Goal: Information Seeking & Learning: Check status

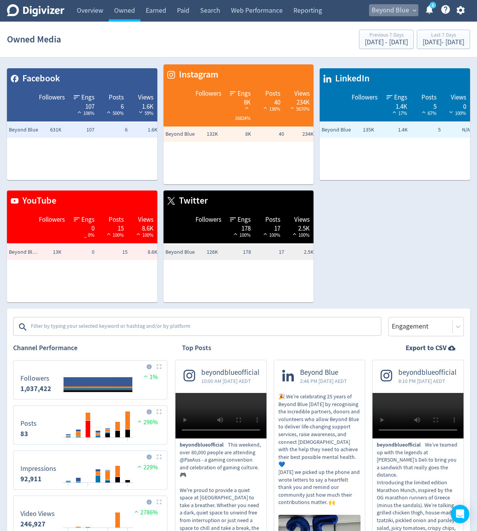
click at [390, 10] on span "Beyond Blue" at bounding box center [390, 10] width 37 height 12
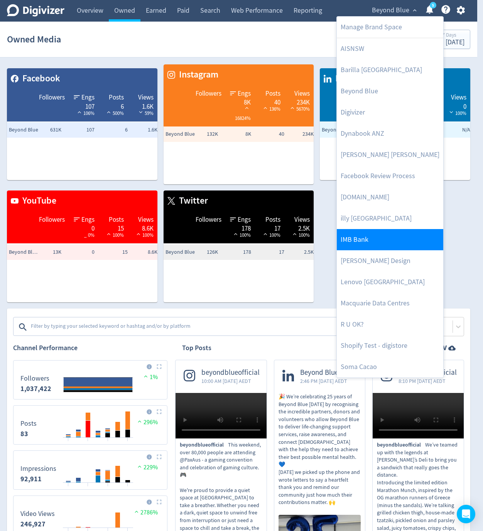
click at [374, 232] on link "IMB Bank" at bounding box center [390, 239] width 107 height 21
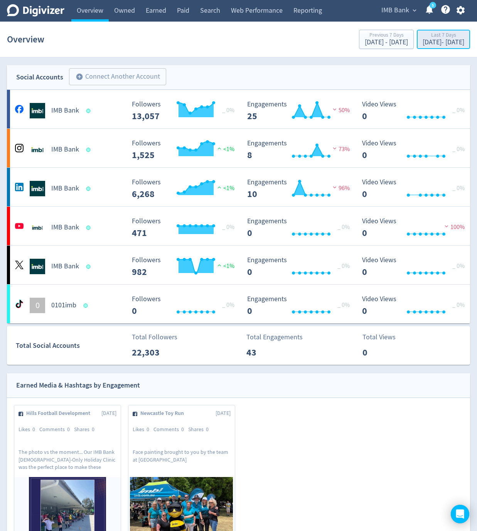
click at [423, 43] on div "[DATE] - [DATE]" at bounding box center [444, 42] width 42 height 7
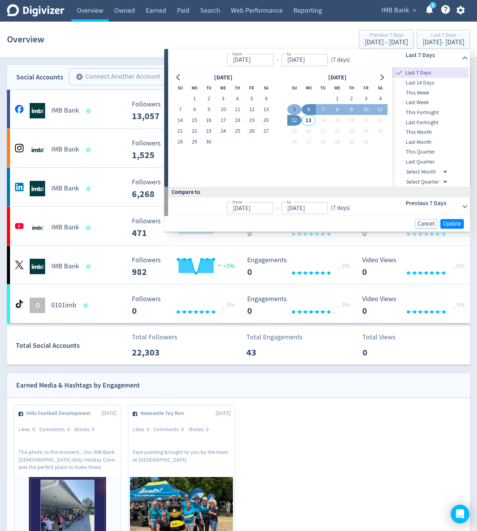
click at [295, 110] on button "5" at bounding box center [295, 109] width 14 height 11
type input "[DATE]"
click at [378, 108] on button "11" at bounding box center [381, 109] width 14 height 11
type input "[DATE]"
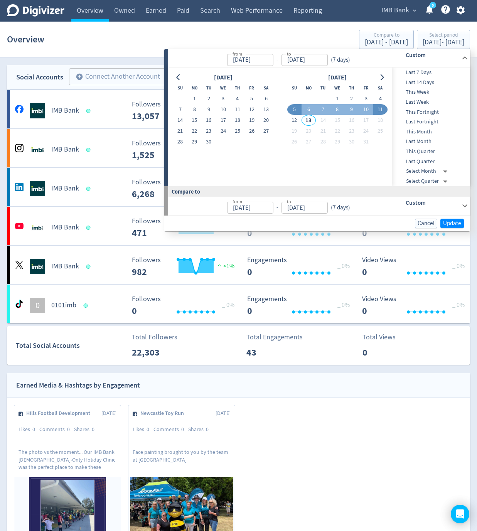
type input "Oct 04, 2025"
click at [457, 221] on span "Update" at bounding box center [452, 224] width 18 height 6
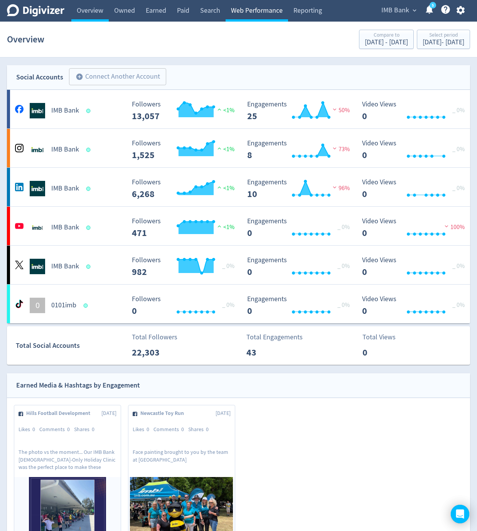
click at [261, 11] on link "Web Performance" at bounding box center [257, 11] width 63 height 22
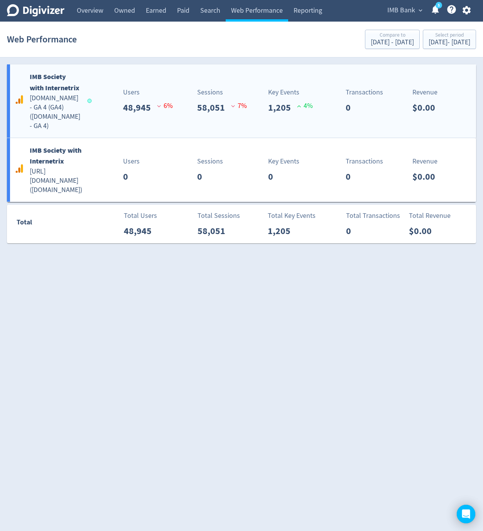
click at [205, 98] on p "Sessions" at bounding box center [210, 92] width 26 height 10
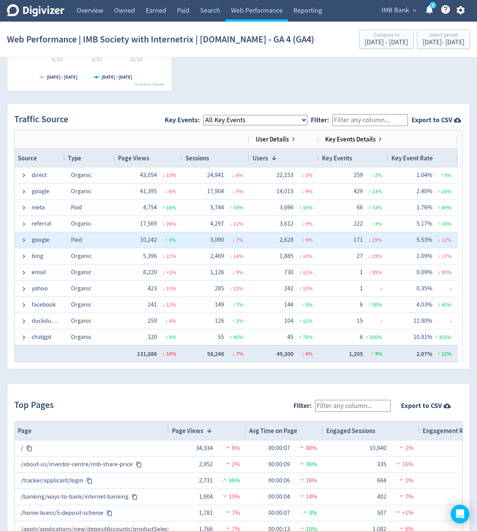
scroll to position [113, 0]
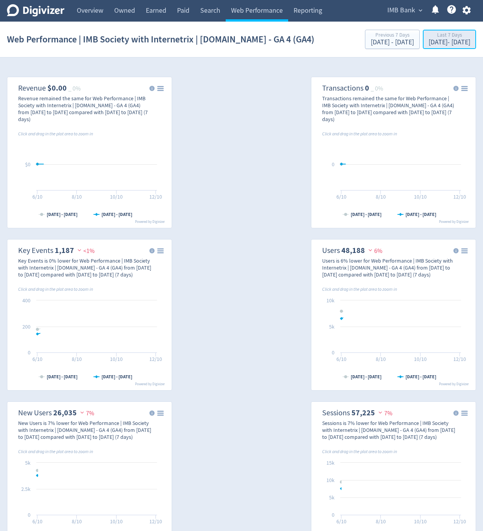
click at [429, 39] on div "Last 7 Days" at bounding box center [450, 35] width 42 height 7
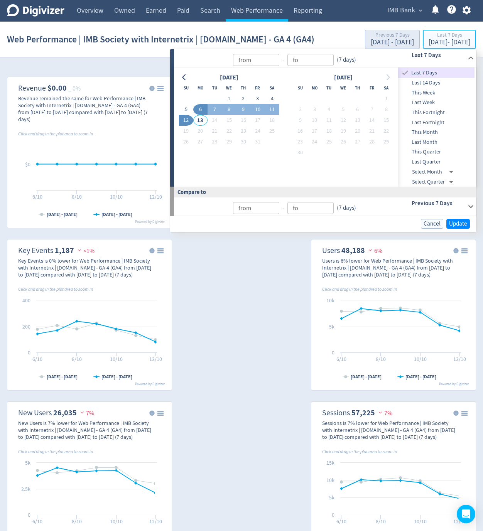
type input "Oct 13, 2025"
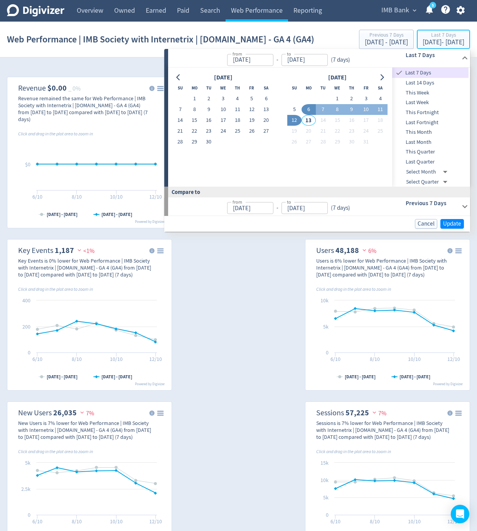
type input "[DATE]"
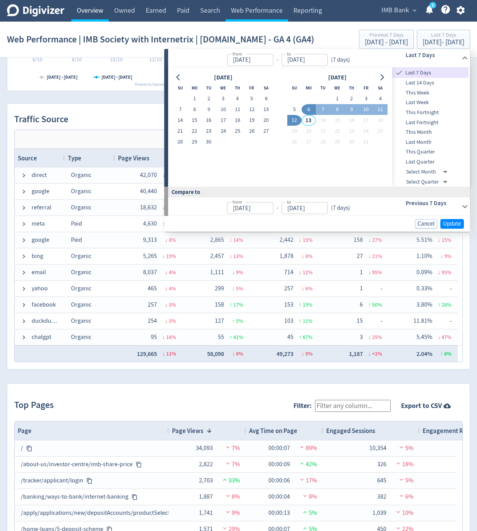
click at [83, 10] on link "Overview" at bounding box center [89, 11] width 37 height 22
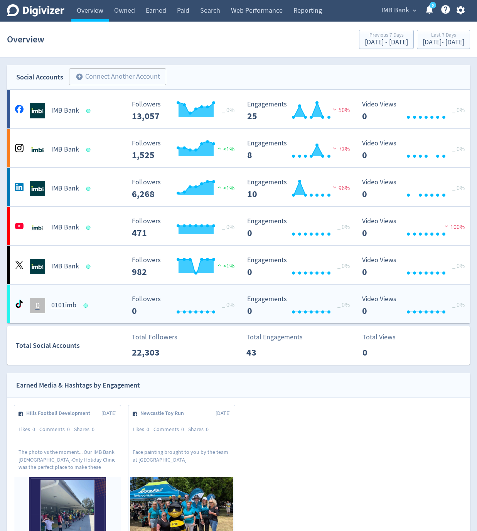
click at [86, 321] on div "0 0101imb Created with Highcharts 10.3.3 _ 0% Followers 0 Created with Highchar…" at bounding box center [239, 304] width 464 height 39
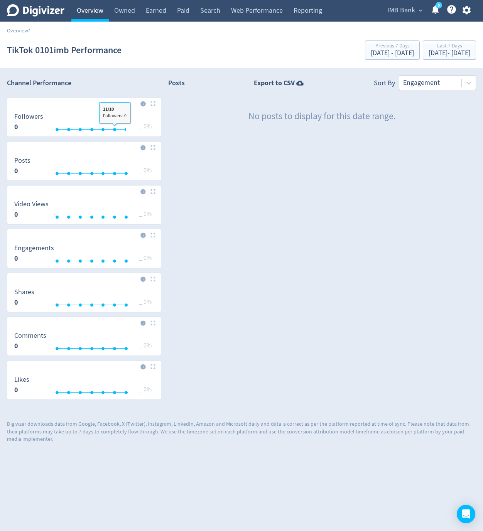
click at [83, 11] on link "Overview" at bounding box center [89, 11] width 37 height 22
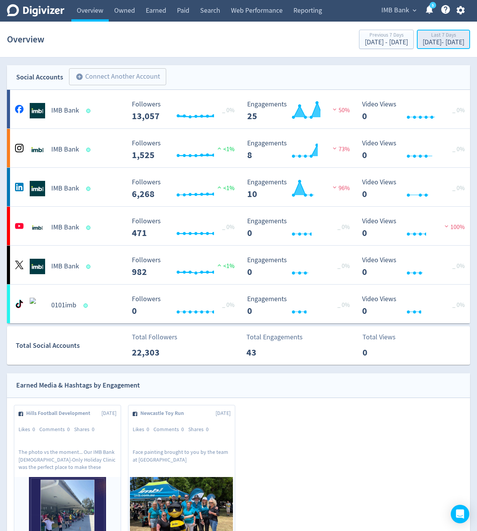
click at [430, 34] on div "Last 7 Days" at bounding box center [444, 35] width 42 height 7
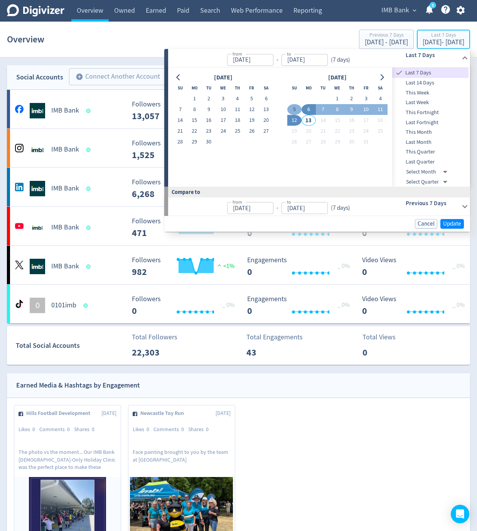
type input "[DATE]"
click at [293, 108] on button "5" at bounding box center [295, 109] width 14 height 11
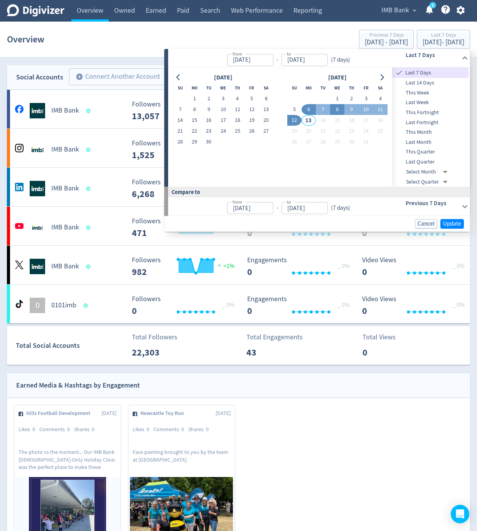
type input "[DATE]"
click at [381, 109] on button "11" at bounding box center [381, 109] width 14 height 11
type input "Oct 11, 2025"
type input "Sep 28, 2025"
type input "Oct 04, 2025"
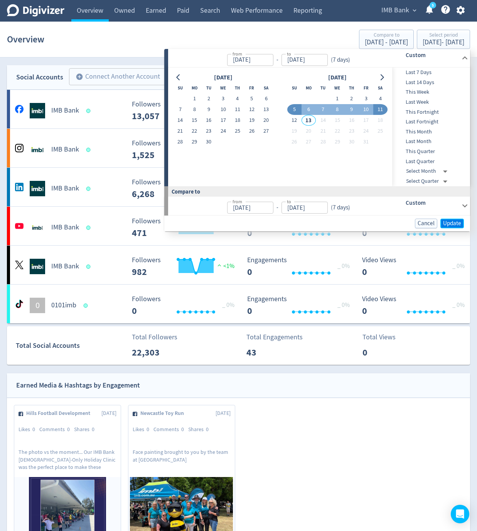
click at [452, 227] on button "Update" at bounding box center [453, 224] width 24 height 10
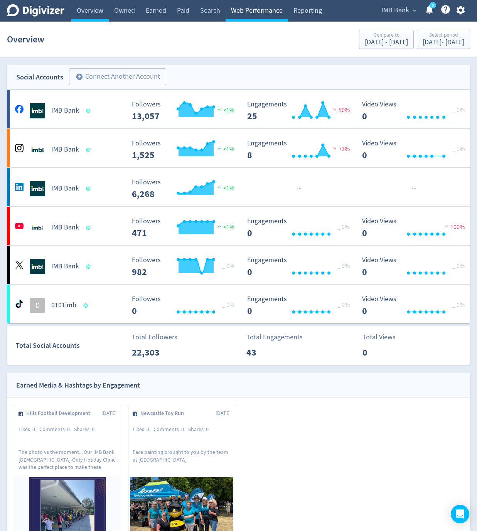
click at [250, 11] on link "Web Performance" at bounding box center [257, 11] width 63 height 22
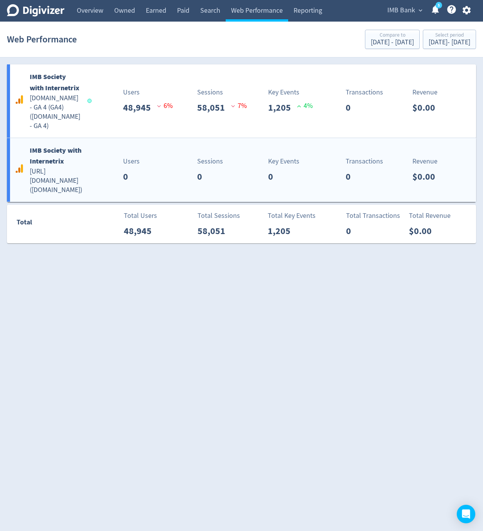
click at [171, 180] on div "Sessions 0" at bounding box center [205, 169] width 78 height 27
click at [173, 96] on div "Sessions 58,051 7 %" at bounding box center [205, 100] width 78 height 27
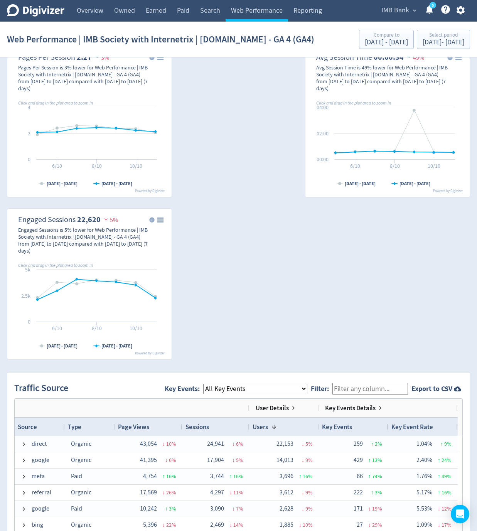
scroll to position [548, 0]
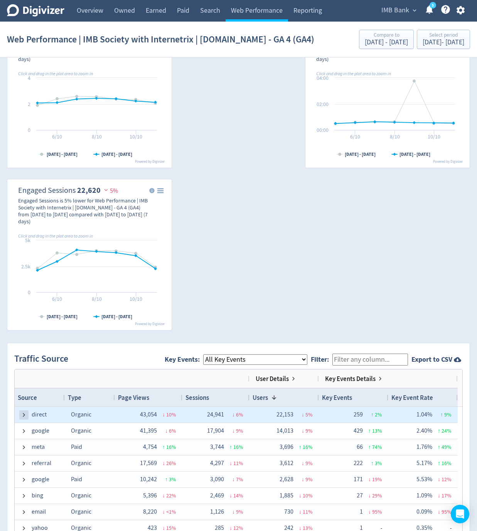
click at [24, 415] on span at bounding box center [24, 415] width 6 height 6
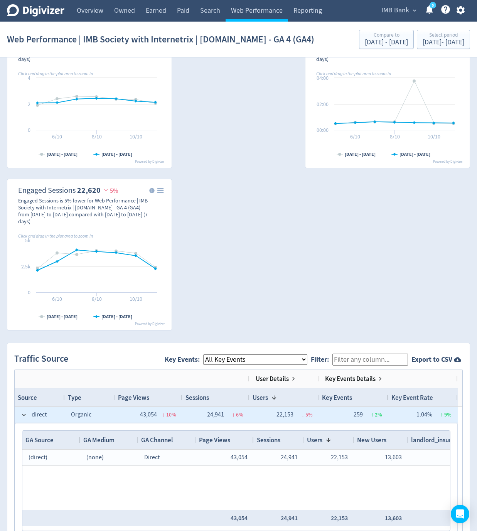
click at [24, 415] on span at bounding box center [24, 415] width 6 height 6
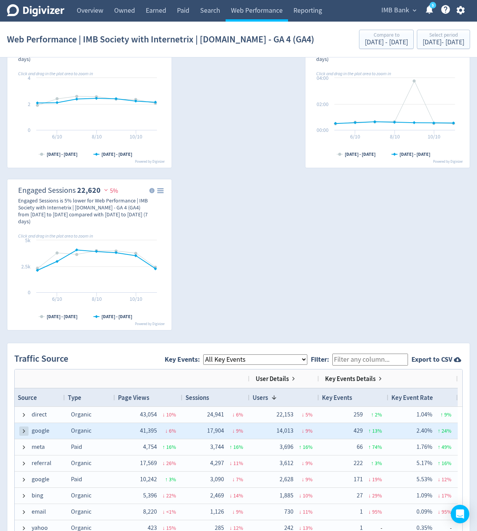
click at [22, 431] on span at bounding box center [24, 431] width 6 height 6
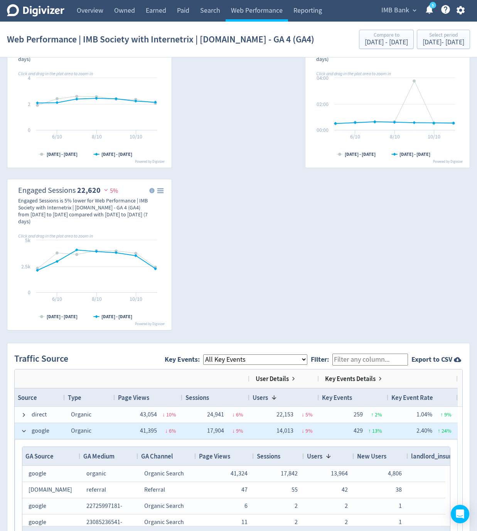
click at [22, 431] on span at bounding box center [24, 431] width 6 height 6
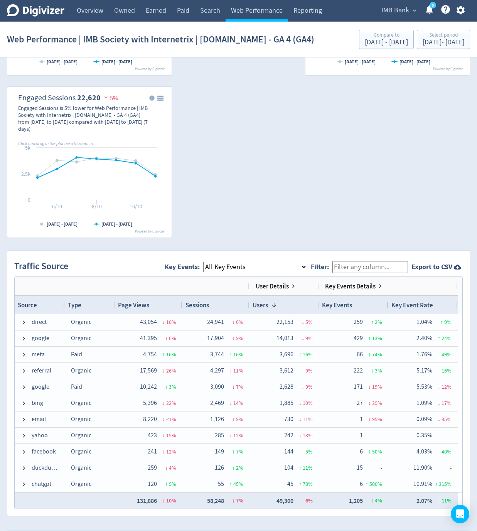
scroll to position [779, 0]
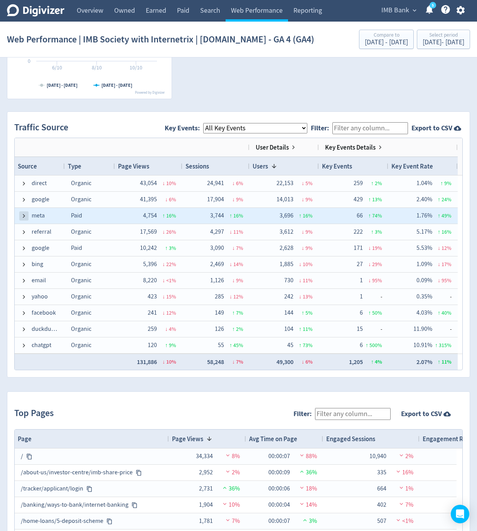
click at [25, 218] on span at bounding box center [24, 216] width 6 height 6
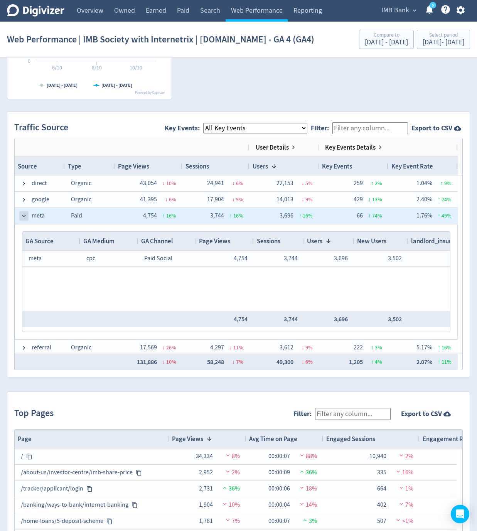
click at [25, 218] on span at bounding box center [24, 216] width 6 height 6
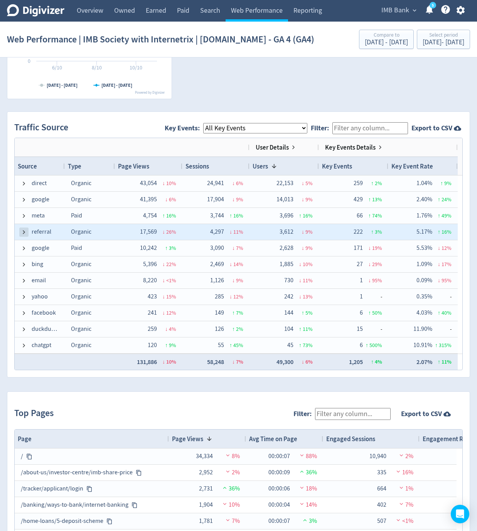
click at [22, 229] on span at bounding box center [24, 232] width 6 height 6
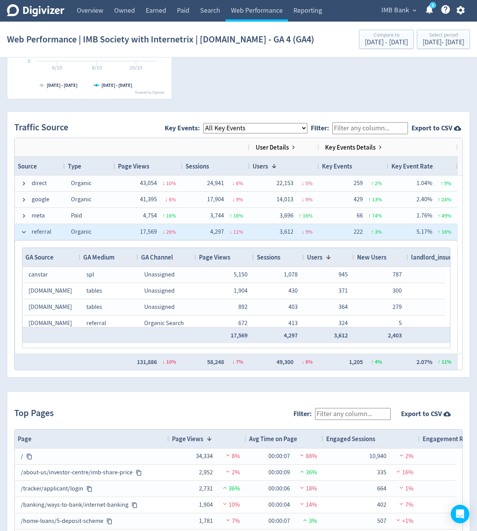
click at [22, 229] on span at bounding box center [24, 232] width 6 height 6
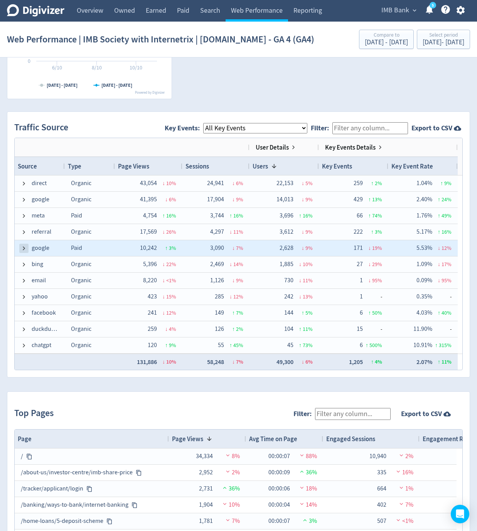
click at [22, 247] on span at bounding box center [24, 248] width 6 height 6
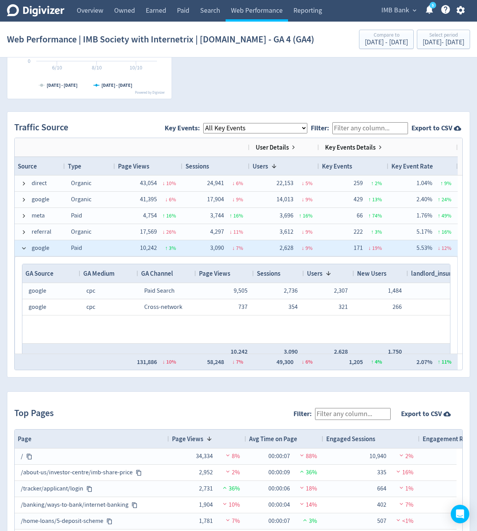
click at [22, 247] on span at bounding box center [24, 248] width 6 height 6
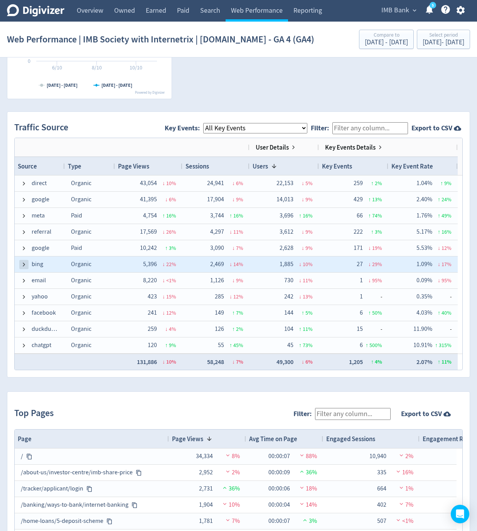
click at [22, 266] on span at bounding box center [24, 265] width 6 height 6
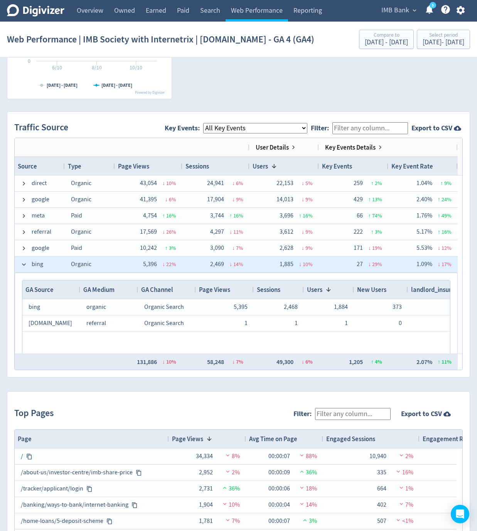
click at [22, 266] on span at bounding box center [24, 265] width 6 height 6
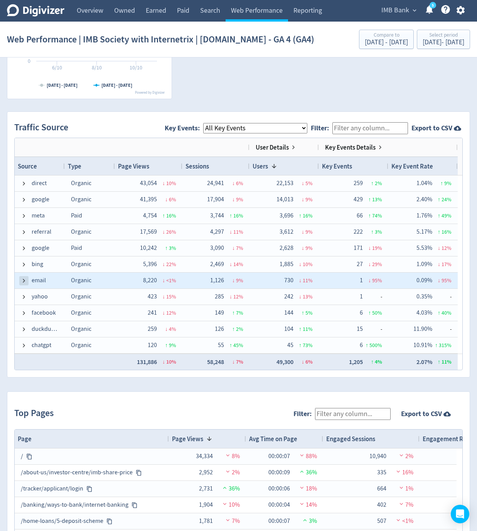
click at [24, 281] on span at bounding box center [24, 281] width 6 height 6
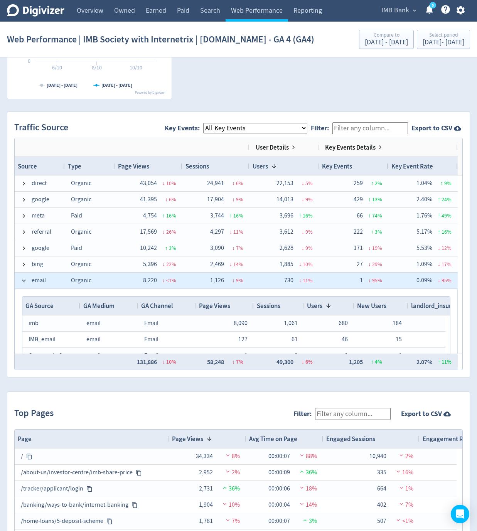
click at [24, 281] on span at bounding box center [24, 281] width 6 height 6
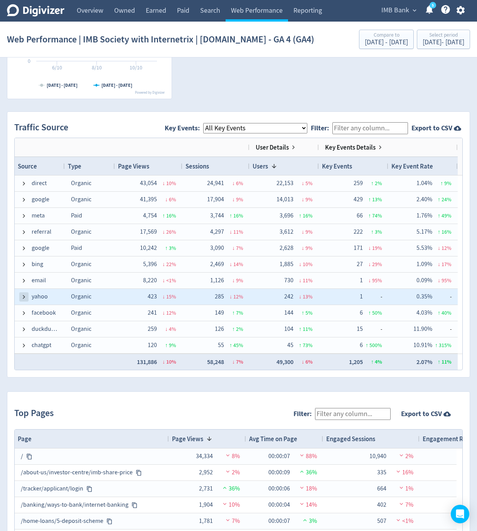
click at [25, 297] on span at bounding box center [24, 297] width 6 height 6
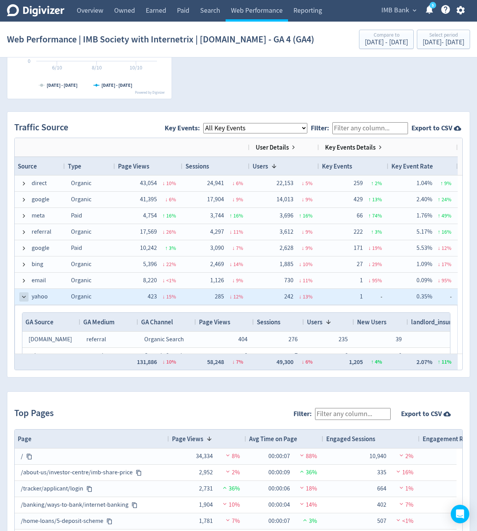
click at [25, 297] on span at bounding box center [24, 297] width 6 height 6
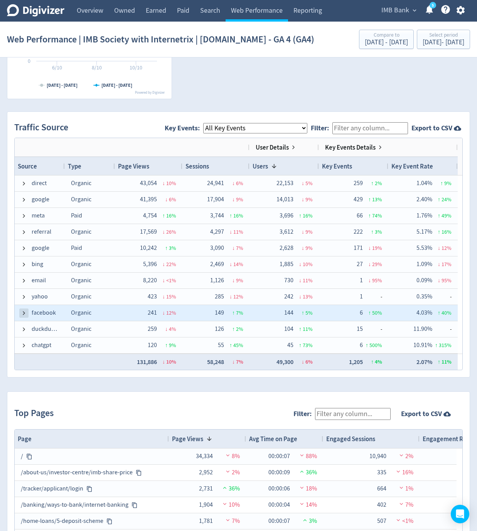
click at [24, 312] on span at bounding box center [24, 313] width 6 height 6
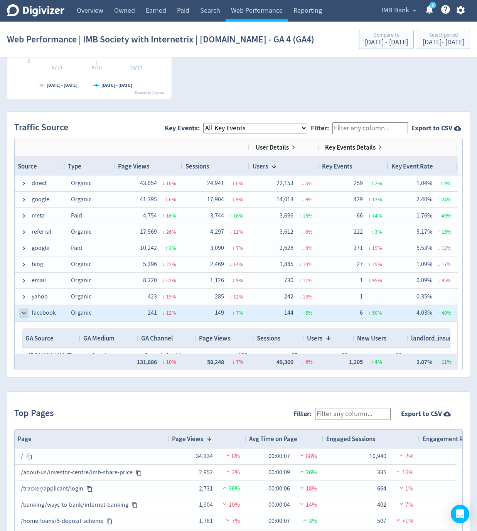
click at [24, 313] on span at bounding box center [24, 313] width 6 height 6
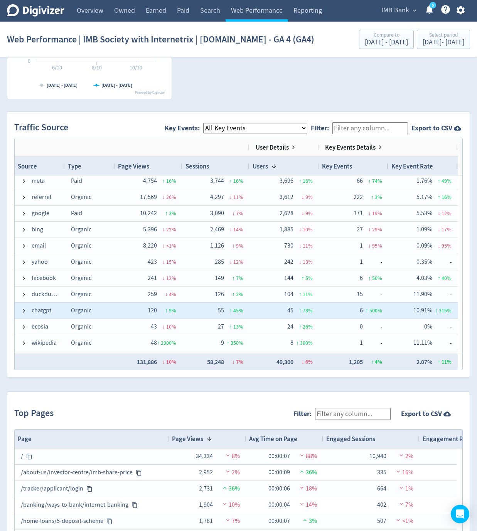
scroll to position [46, 0]
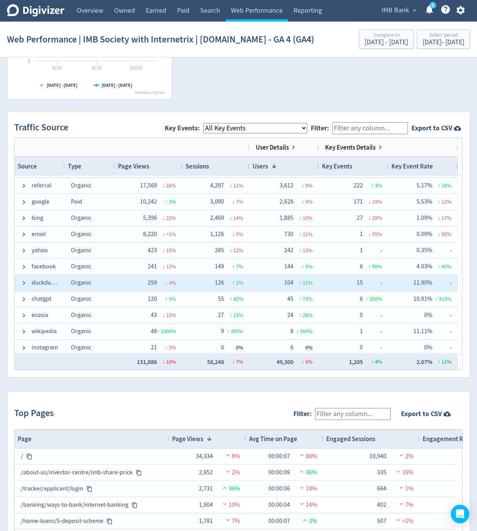
click at [27, 279] on span "duckduckgo" at bounding box center [40, 283] width 38 height 15
click at [25, 284] on span at bounding box center [24, 283] width 6 height 6
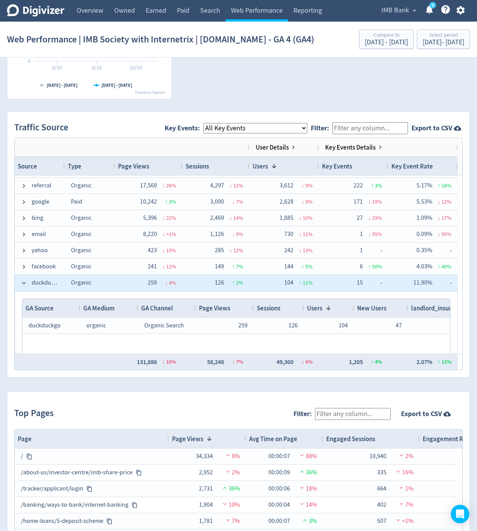
click at [25, 284] on span at bounding box center [24, 283] width 6 height 6
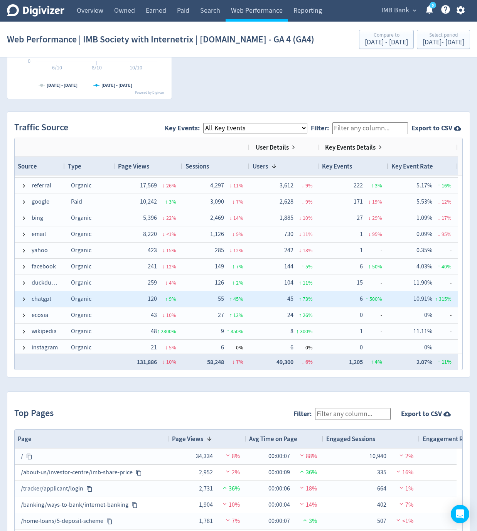
click at [22, 304] on span at bounding box center [24, 299] width 6 height 15
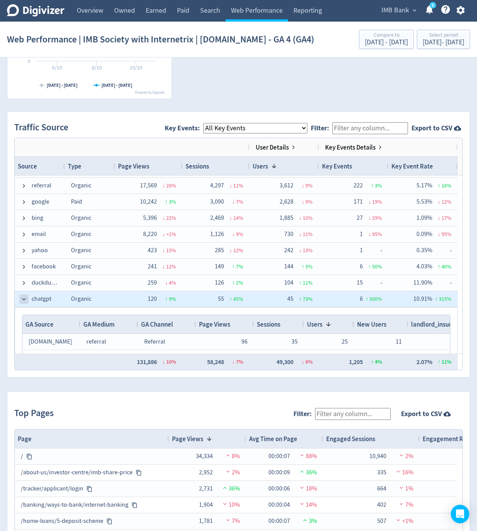
click at [25, 298] on span at bounding box center [24, 299] width 6 height 6
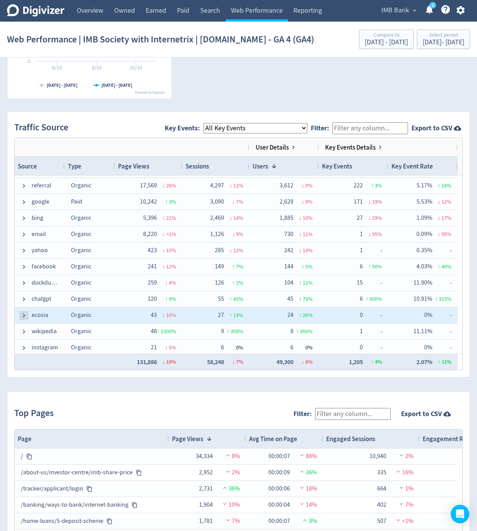
click at [25, 315] on span at bounding box center [24, 316] width 6 height 6
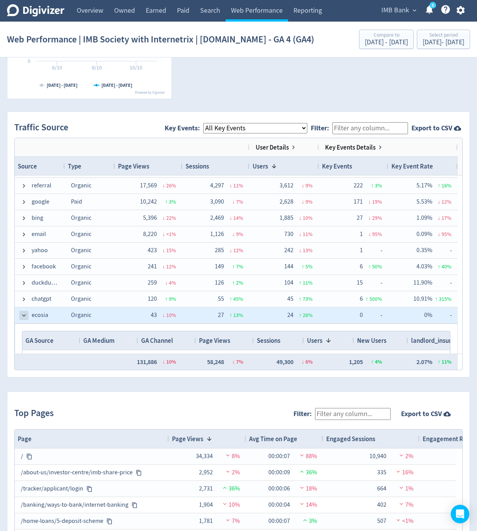
click at [25, 315] on span at bounding box center [24, 316] width 6 height 6
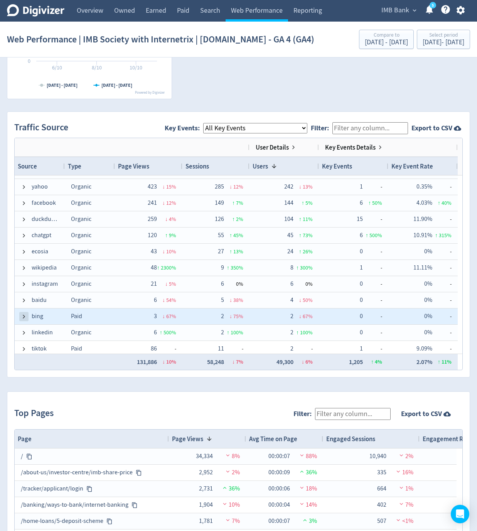
scroll to position [113, 0]
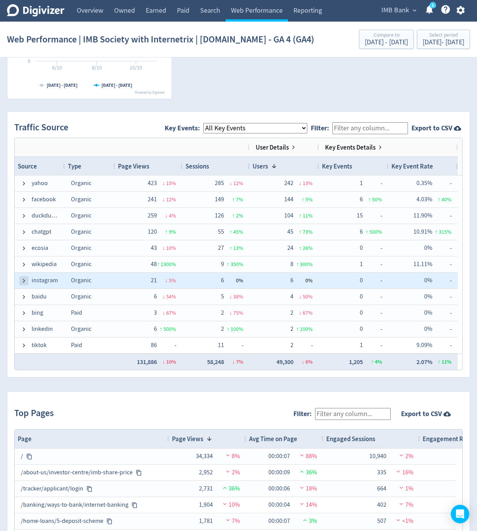
click at [24, 281] on span at bounding box center [24, 281] width 6 height 6
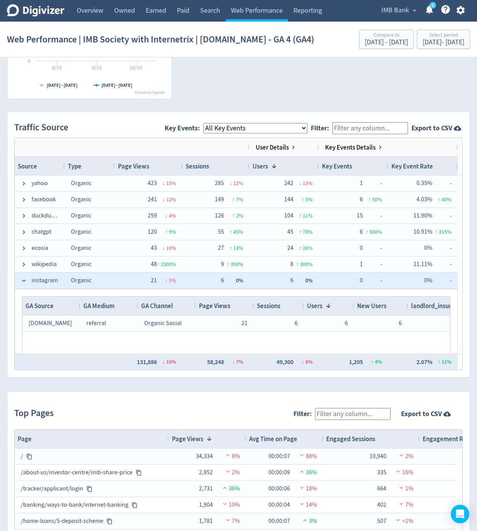
click at [24, 281] on span at bounding box center [24, 281] width 6 height 6
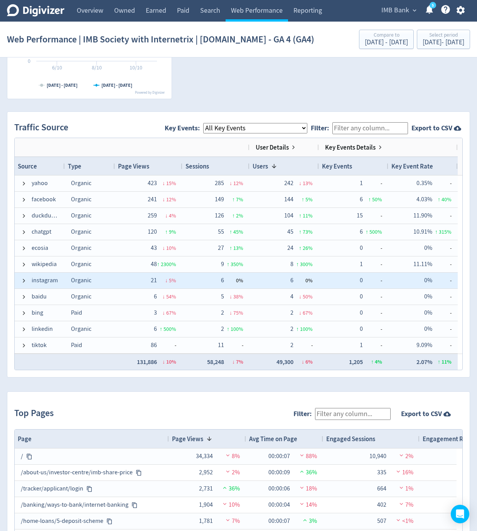
click at [26, 268] on span at bounding box center [24, 264] width 6 height 15
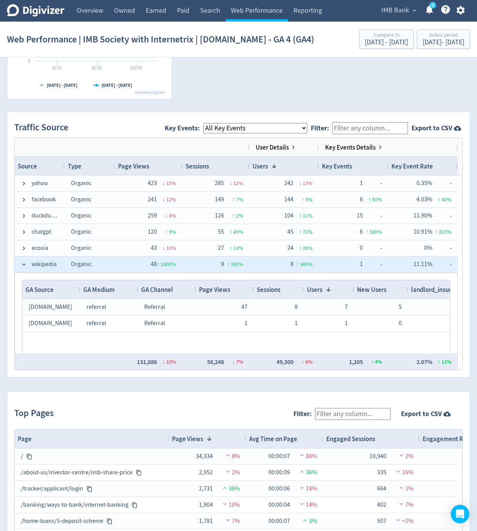
click at [26, 268] on span at bounding box center [24, 264] width 6 height 15
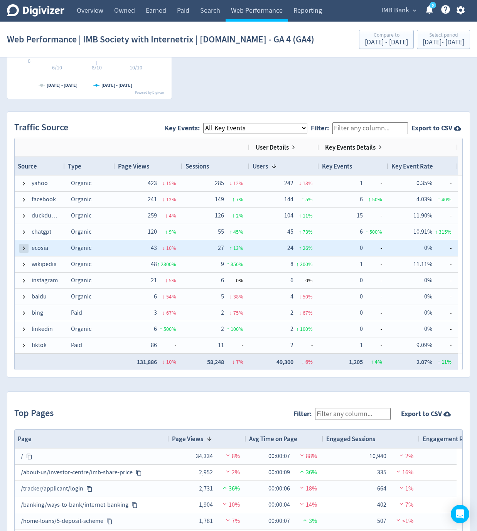
click at [25, 249] on span at bounding box center [24, 248] width 6 height 6
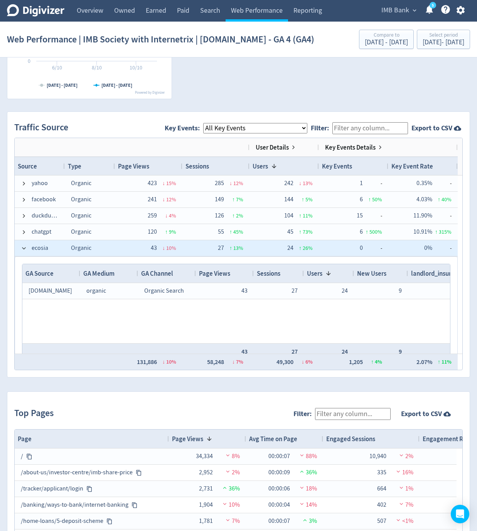
click at [25, 249] on span at bounding box center [24, 248] width 6 height 6
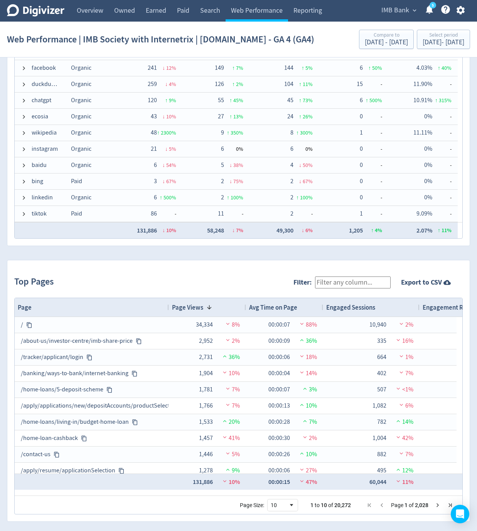
scroll to position [918, 0]
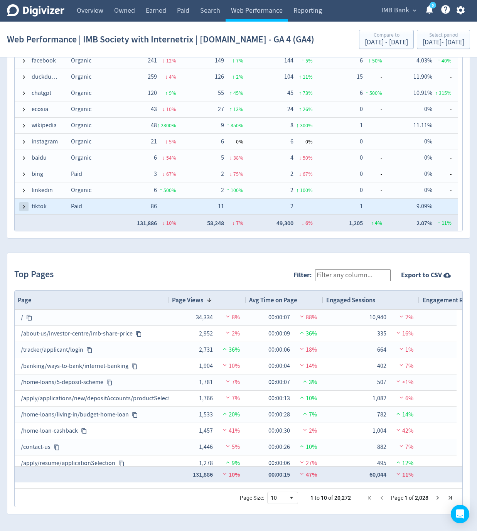
click at [24, 205] on span at bounding box center [24, 207] width 6 height 6
click at [23, 208] on span at bounding box center [24, 207] width 6 height 6
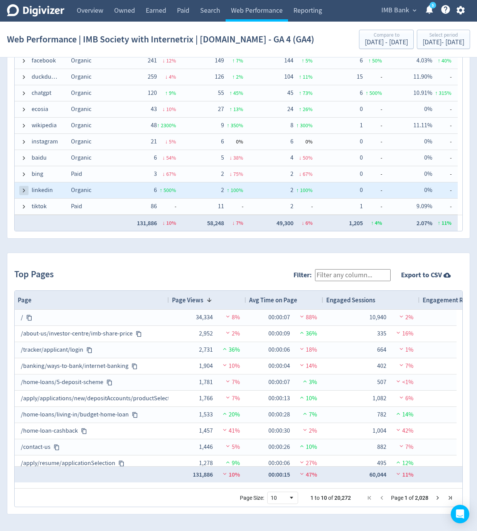
click at [22, 188] on span at bounding box center [24, 191] width 6 height 6
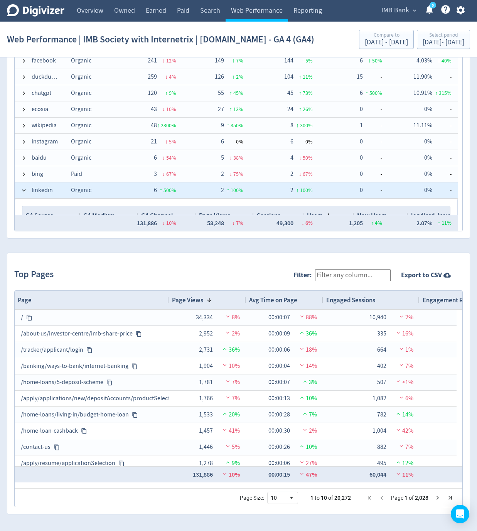
click at [22, 188] on span at bounding box center [24, 191] width 6 height 6
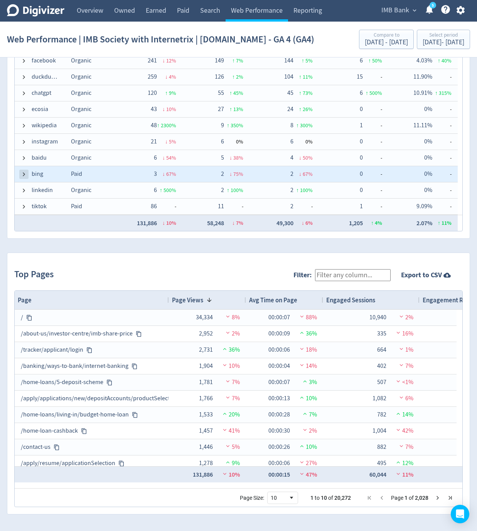
click at [22, 176] on span at bounding box center [24, 174] width 6 height 6
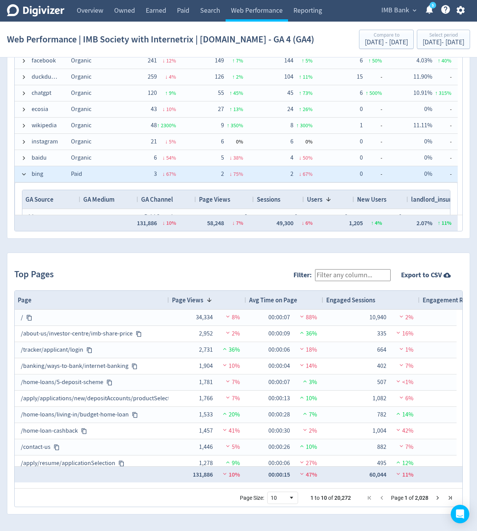
click at [22, 176] on span at bounding box center [24, 174] width 6 height 6
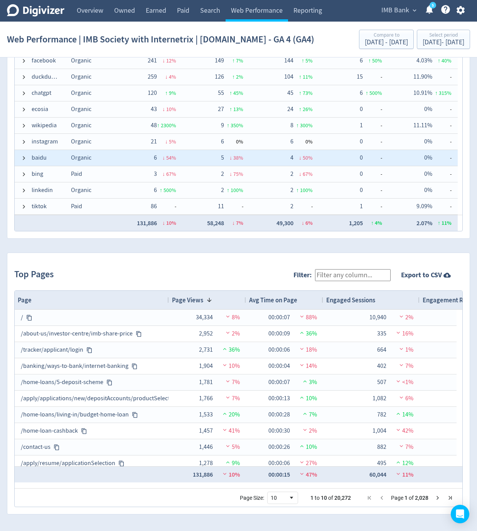
click at [23, 153] on span at bounding box center [24, 158] width 6 height 15
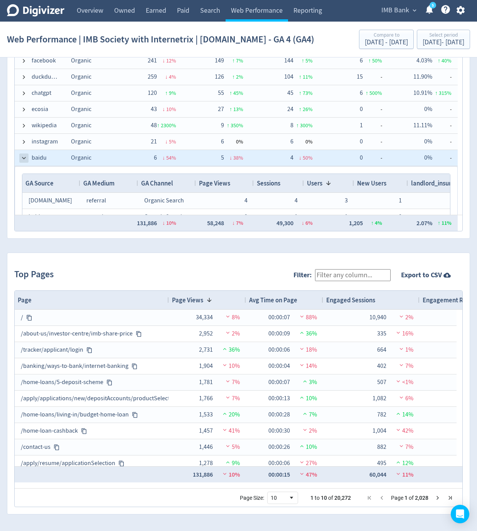
click at [24, 155] on span at bounding box center [24, 158] width 6 height 6
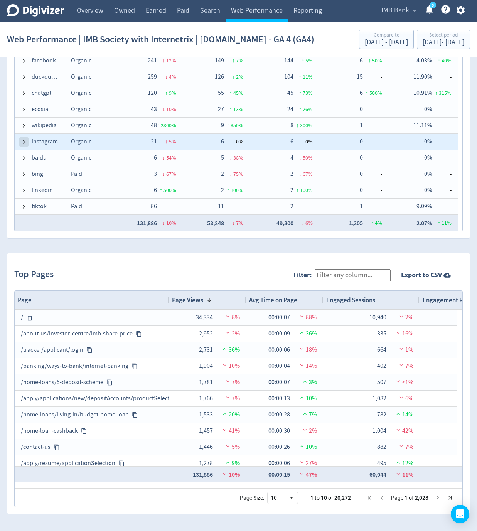
click at [25, 142] on span at bounding box center [24, 142] width 6 height 6
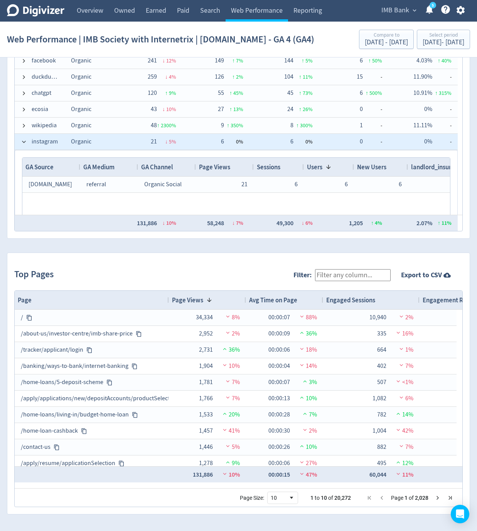
click at [25, 142] on span at bounding box center [24, 142] width 6 height 6
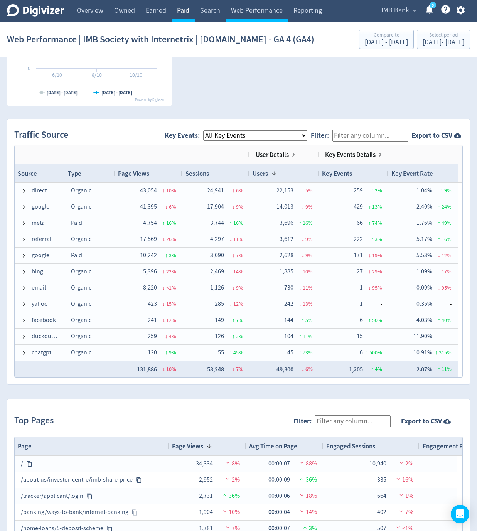
scroll to position [779, 0]
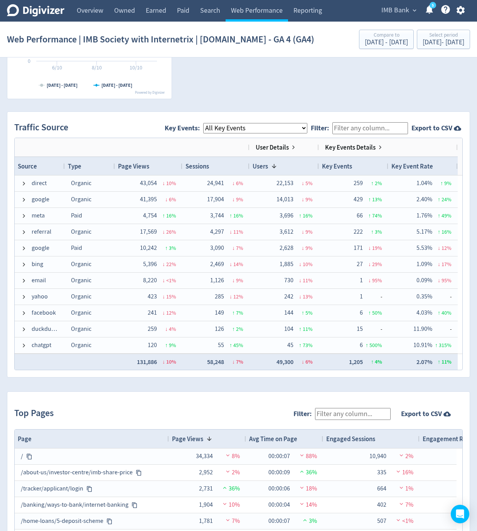
click at [246, 126] on select "All Key Events eCommerce landlord_insurance_cta digital_mortgage_submitted pl_a…" at bounding box center [255, 128] width 104 height 10
click at [210, 123] on select "All Key Events eCommerce landlord_insurance_cta digital_mortgage_submitted pl_a…" at bounding box center [255, 128] width 104 height 10
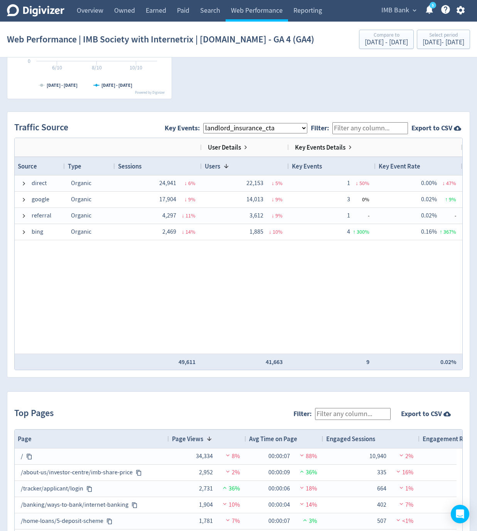
click at [228, 130] on select "All Key Events eCommerce landlord_insurance_cta digital_mortgage_submitted pl_a…" at bounding box center [255, 128] width 104 height 10
click at [228, 132] on select "All Key Events eCommerce landlord_insurance_cta digital_mortgage_submitted pl_a…" at bounding box center [255, 128] width 104 height 10
click at [210, 123] on select "All Key Events eCommerce landlord_insurance_cta digital_mortgage_submitted pl_a…" at bounding box center [255, 128] width 104 height 10
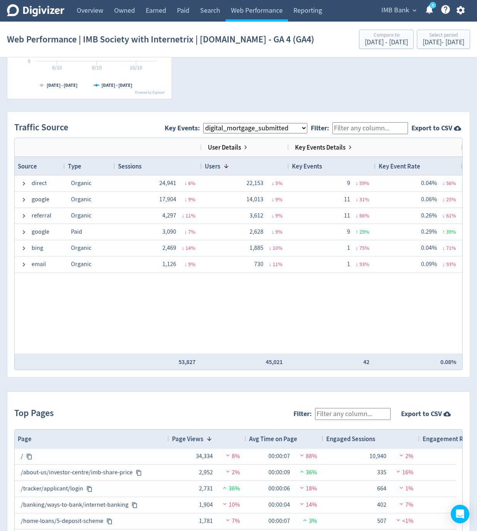
click at [239, 127] on select "All Key Events eCommerce landlord_insurance_cta digital_mortgage_submitted pl_a…" at bounding box center [255, 128] width 104 height 10
select select "pl_apply_submitted"
click at [210, 123] on select "All Key Events eCommerce landlord_insurance_cta digital_mortgage_submitted pl_a…" at bounding box center [255, 128] width 104 height 10
click at [242, 130] on select "All Key Events eCommerce landlord_insurance_cta digital_mortgage_submitted pl_a…" at bounding box center [255, 128] width 104 height 10
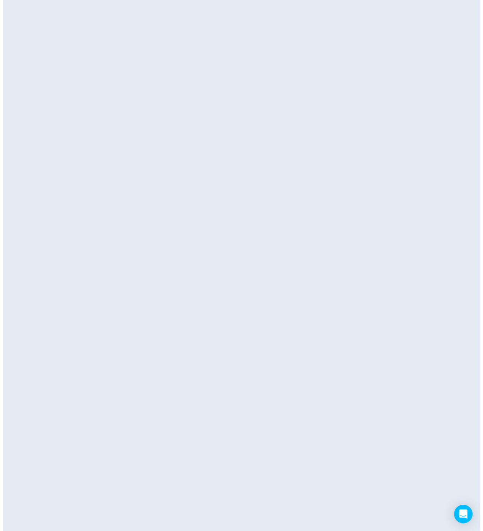
scroll to position [0, 0]
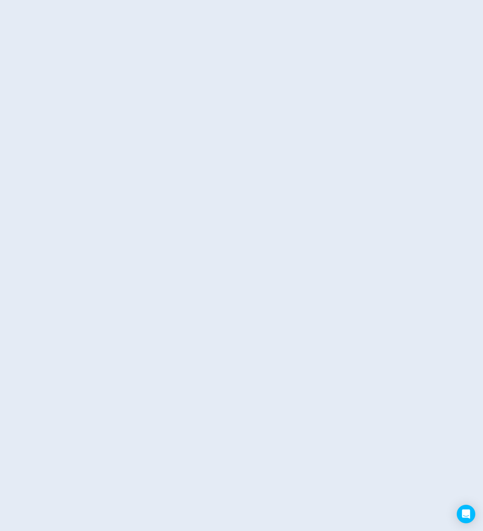
click at [140, 0] on html at bounding box center [241, 0] width 483 height 0
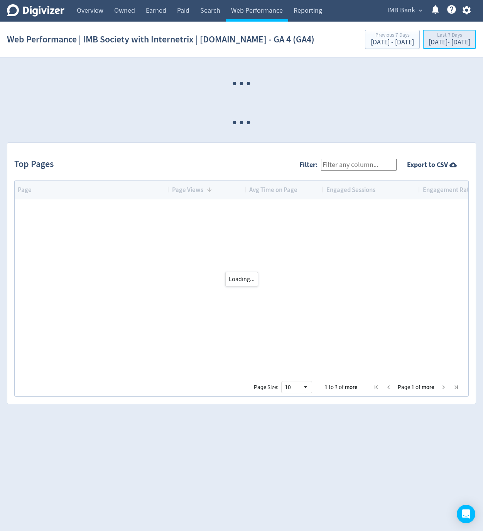
click at [435, 39] on div "[DATE] - [DATE]" at bounding box center [450, 42] width 42 height 7
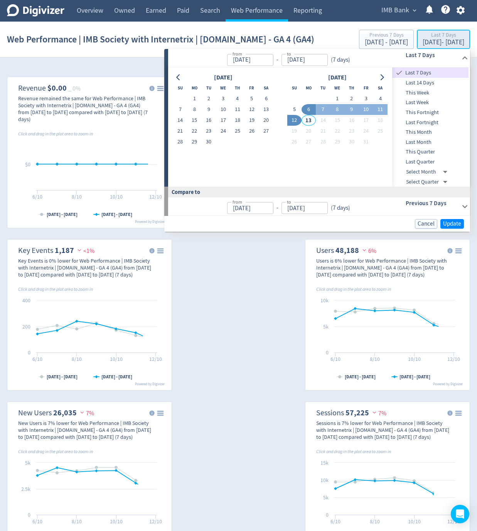
type input "[DATE]"
click at [298, 110] on button "5" at bounding box center [295, 109] width 14 height 11
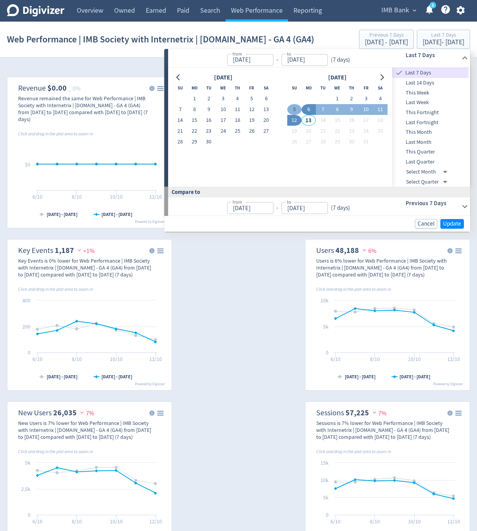
type input "[DATE]"
click at [375, 110] on button "11" at bounding box center [381, 109] width 14 height 11
type input "[DATE]"
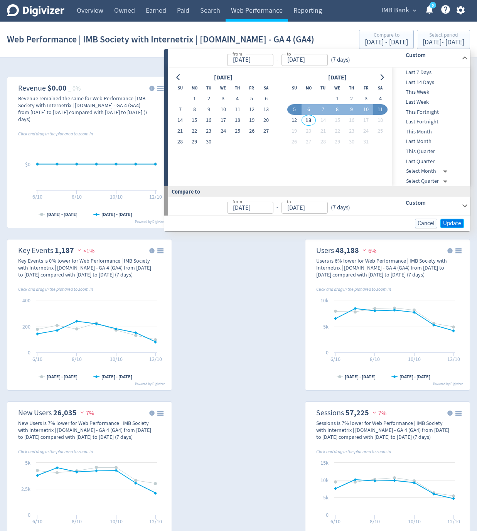
click at [455, 224] on span "Update" at bounding box center [452, 224] width 18 height 6
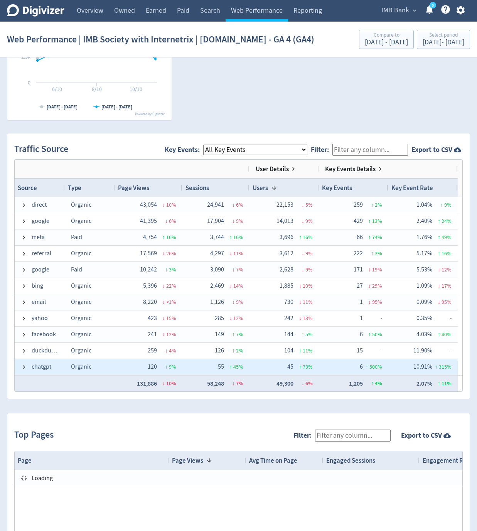
scroll to position [741, 0]
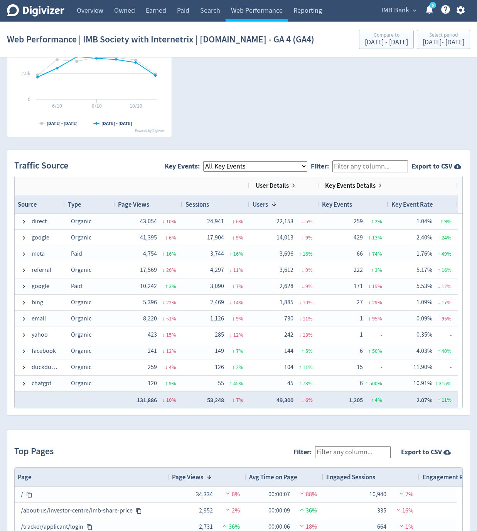
click at [261, 169] on select "All Key Events eCommerce landlord_insurance_cta digital_mortgage_submitted pl_a…" at bounding box center [255, 166] width 104 height 10
select select "pl_apply_submitted"
click at [210, 161] on select "All Key Events eCommerce landlord_insurance_cta digital_mortgage_submitted pl_a…" at bounding box center [255, 166] width 104 height 10
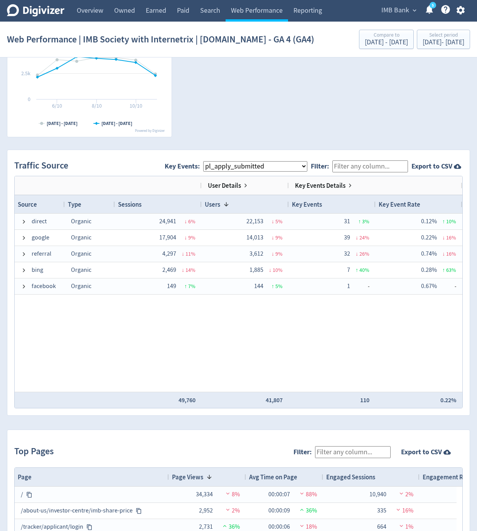
click at [290, 170] on select "All Key Events eCommerce landlord_insurance_cta digital_mortgage_submitted pl_a…" at bounding box center [255, 166] width 104 height 10
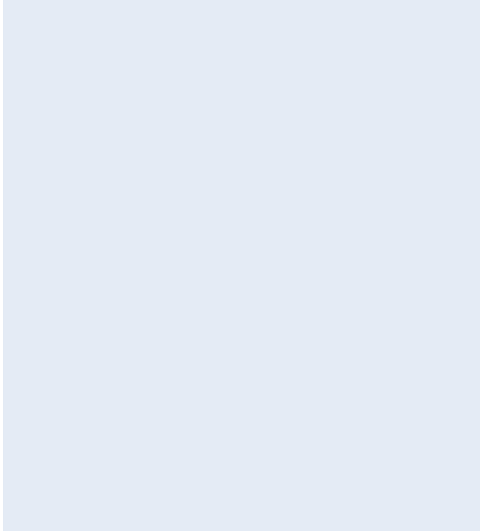
scroll to position [0, 0]
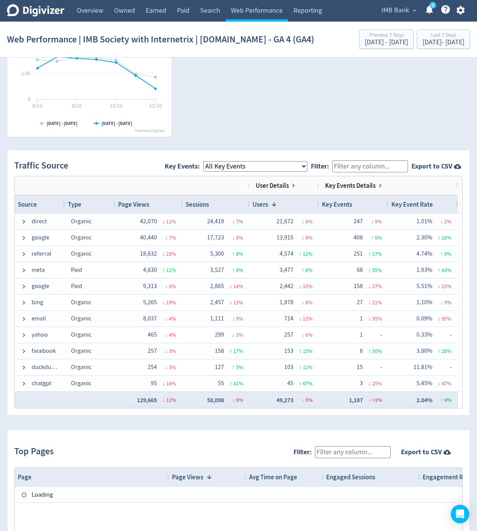
scroll to position [602, 0]
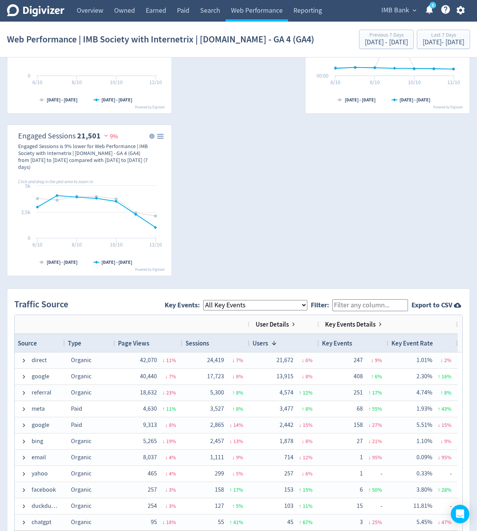
click at [286, 308] on select "All Key Events eCommerce landlord_insurance_cta digital_mortgage_submitted pl_a…" at bounding box center [255, 305] width 104 height 10
click at [266, 303] on select "All Key Events eCommerce landlord_insurance_cta digital_mortgage_submitted pl_a…" at bounding box center [255, 305] width 104 height 10
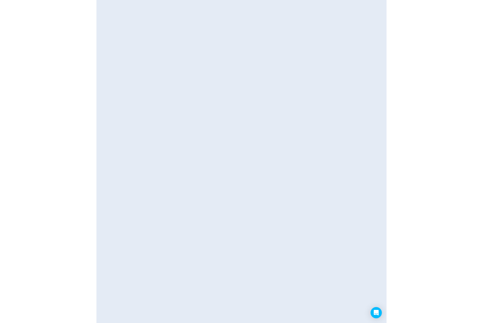
scroll to position [0, 0]
